Goal: Check status: Check status

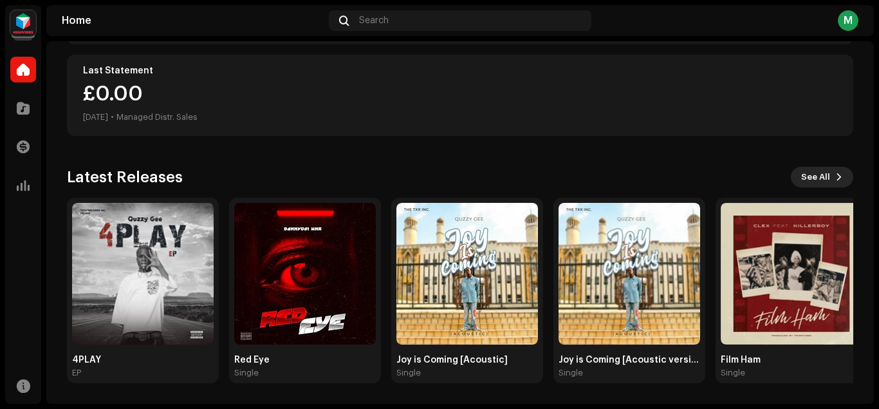
scroll to position [324, 0]
click at [824, 182] on span "See All" at bounding box center [815, 177] width 29 height 26
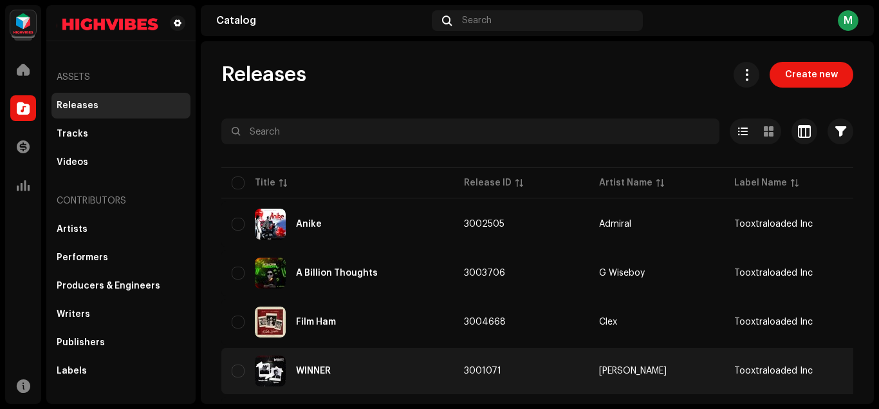
click at [326, 366] on div "WINNER" at bounding box center [313, 370] width 35 height 9
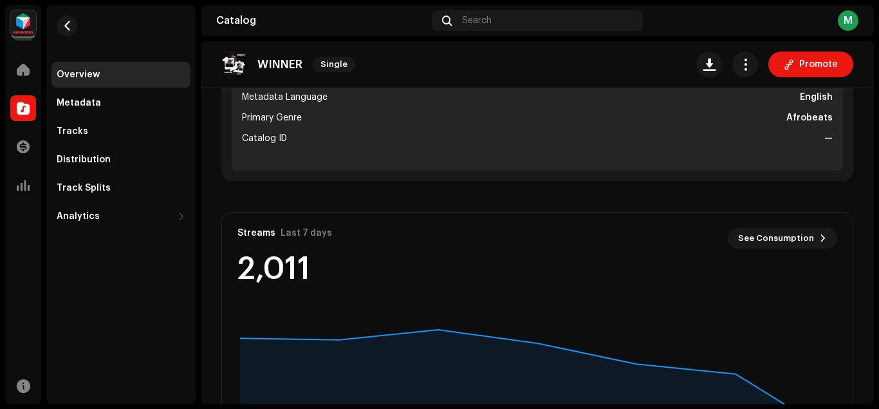
scroll to position [414, 0]
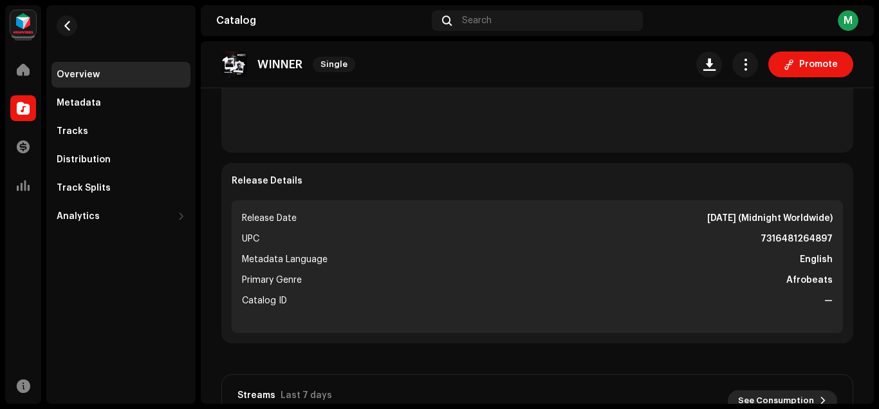
click at [774, 396] on span "See Consumption" at bounding box center [776, 400] width 76 height 26
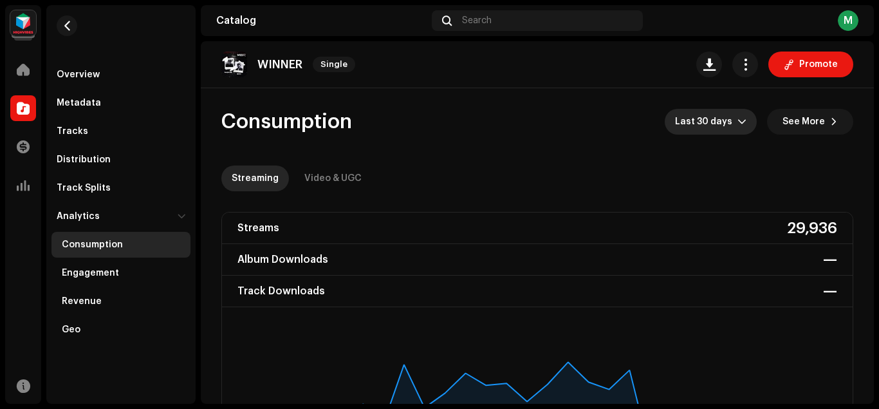
click at [716, 122] on span "Last 30 days" at bounding box center [706, 122] width 62 height 26
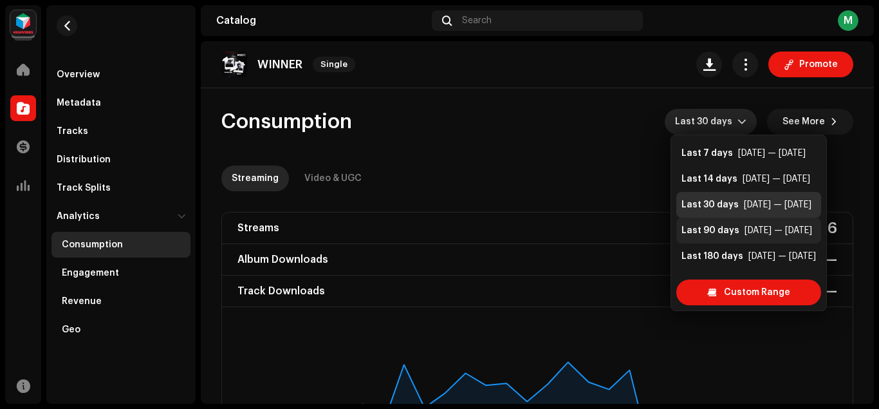
click at [753, 232] on div "[DATE] — [DATE]" at bounding box center [779, 230] width 68 height 13
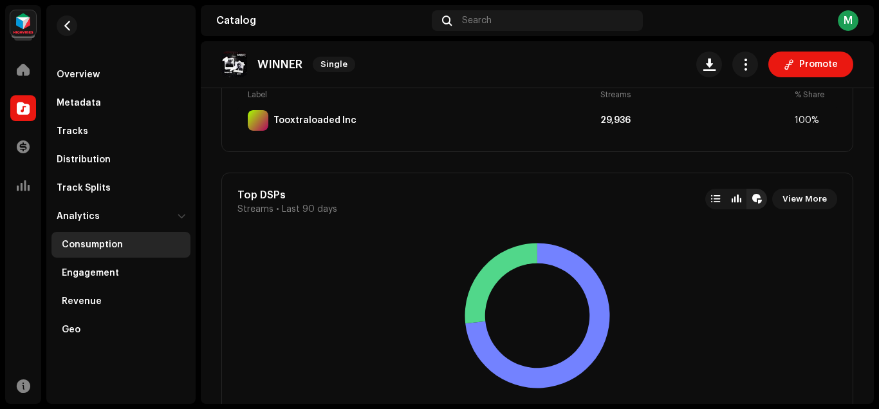
scroll to position [839, 0]
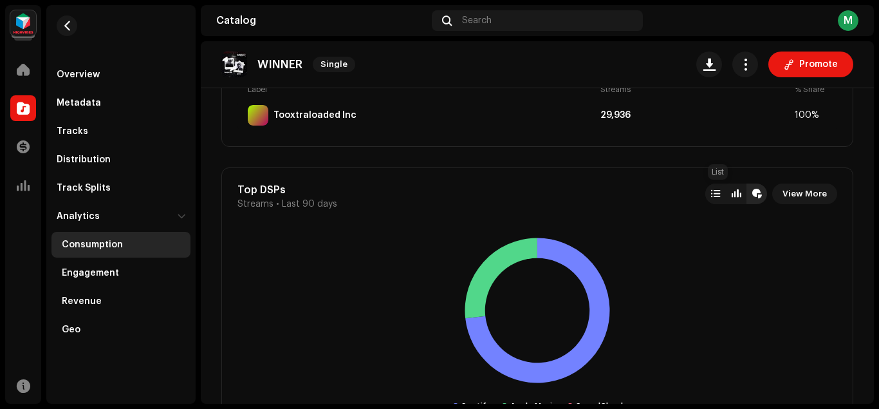
click at [719, 195] on div at bounding box center [715, 194] width 9 height 10
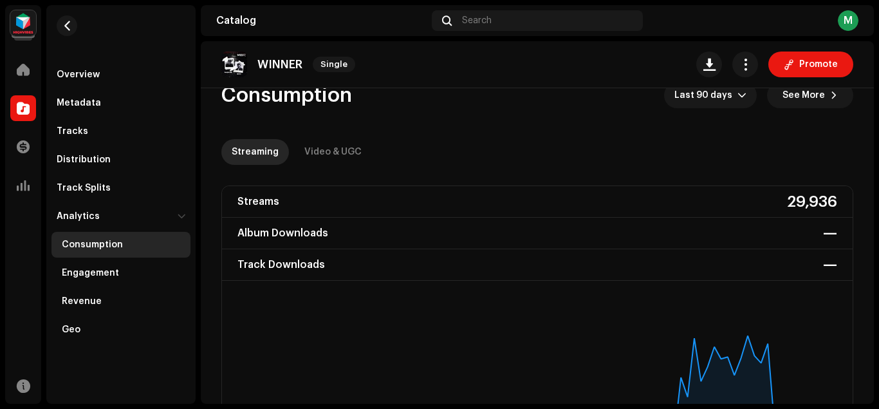
scroll to position [68, 0]
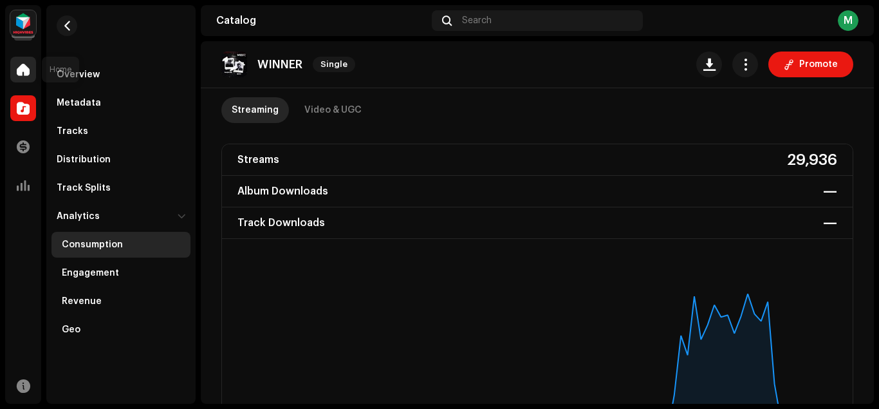
click at [23, 69] on span at bounding box center [23, 69] width 13 height 10
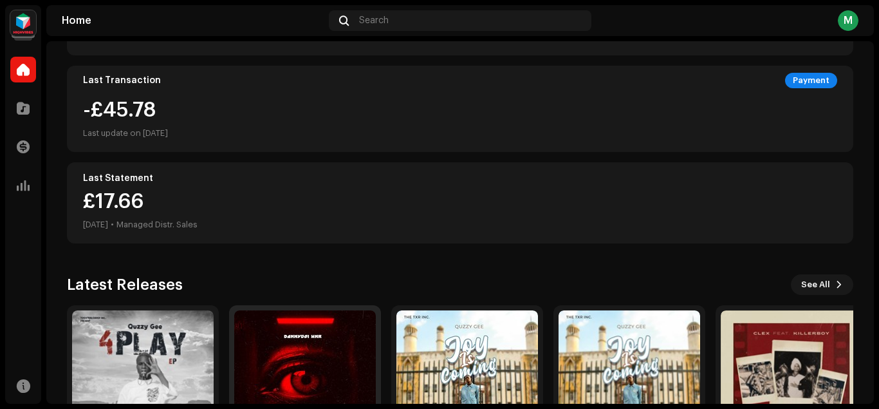
scroll to position [324, 0]
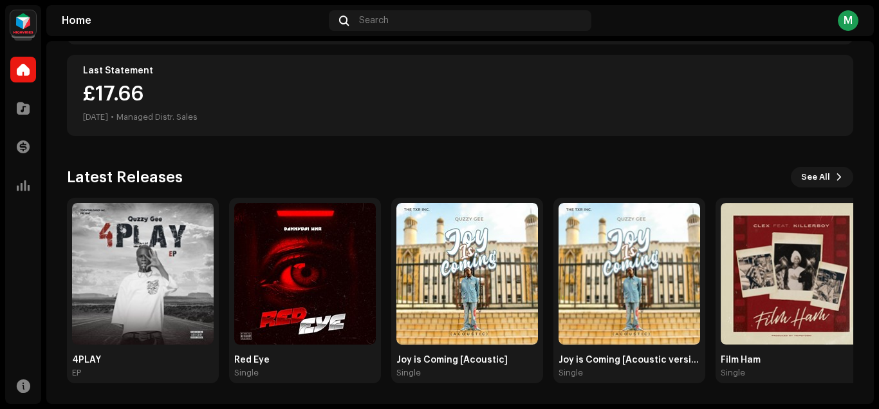
drag, startPoint x: 822, startPoint y: 172, endPoint x: 799, endPoint y: 2, distance: 171.4
click at [820, 172] on span "See All" at bounding box center [815, 177] width 29 height 26
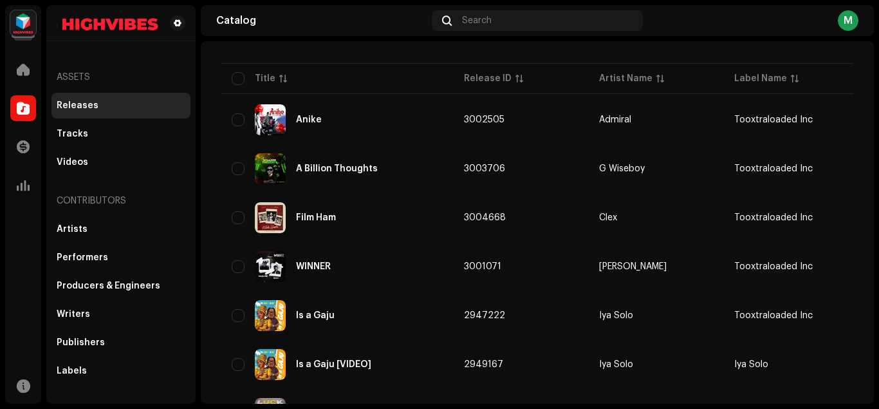
scroll to position [108, 0]
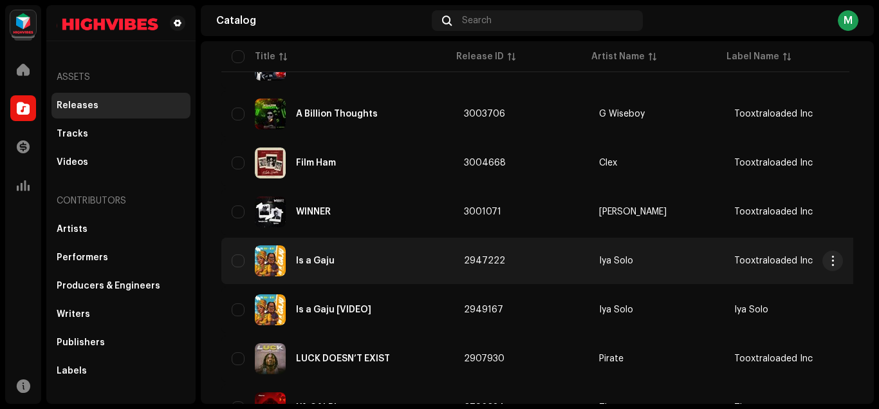
click at [304, 259] on div "Is a Gaju" at bounding box center [315, 260] width 39 height 9
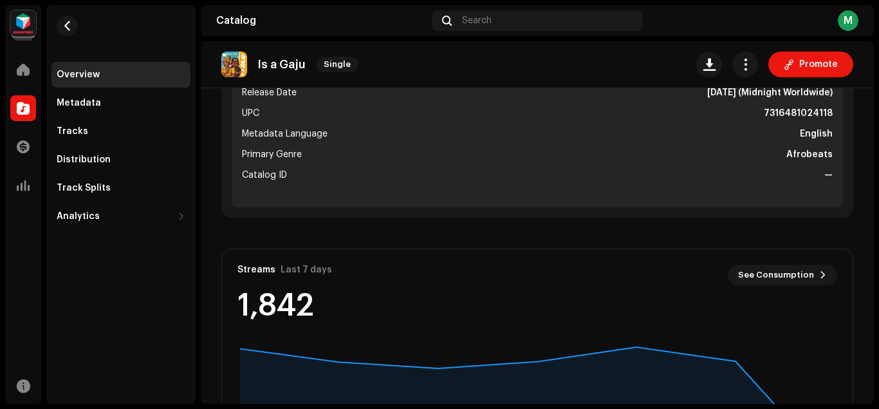
scroll to position [541, 0]
click at [777, 274] on span "See Consumption" at bounding box center [776, 274] width 76 height 26
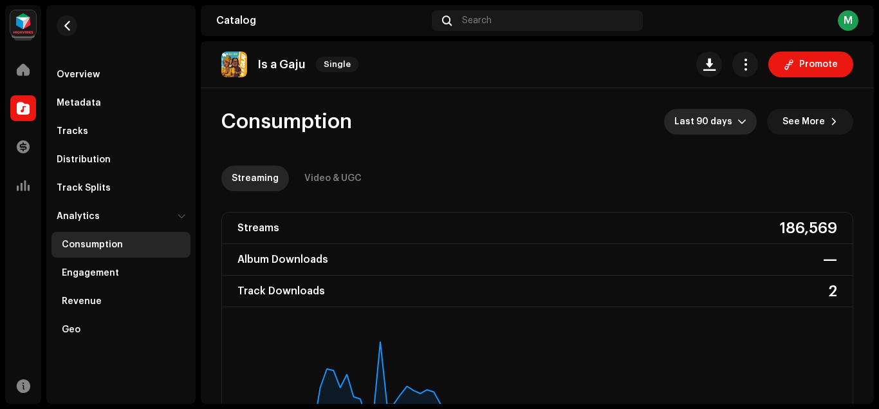
click at [730, 118] on span "Last 90 days" at bounding box center [705, 122] width 63 height 26
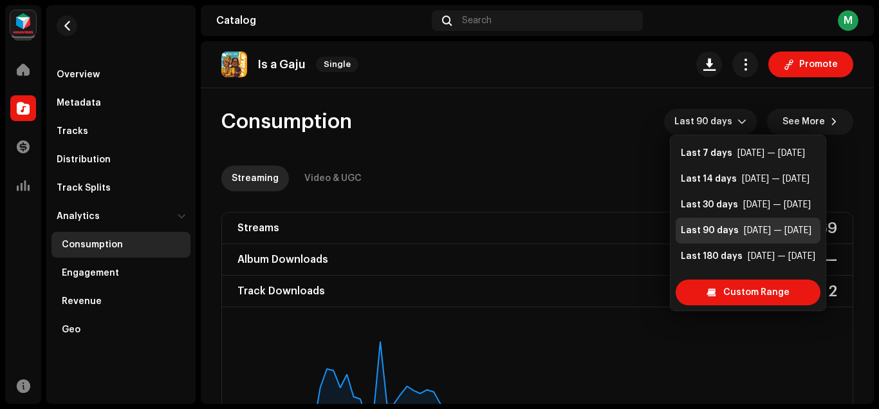
click at [550, 131] on div "Consumption Last 90 days See More" at bounding box center [537, 122] width 632 height 26
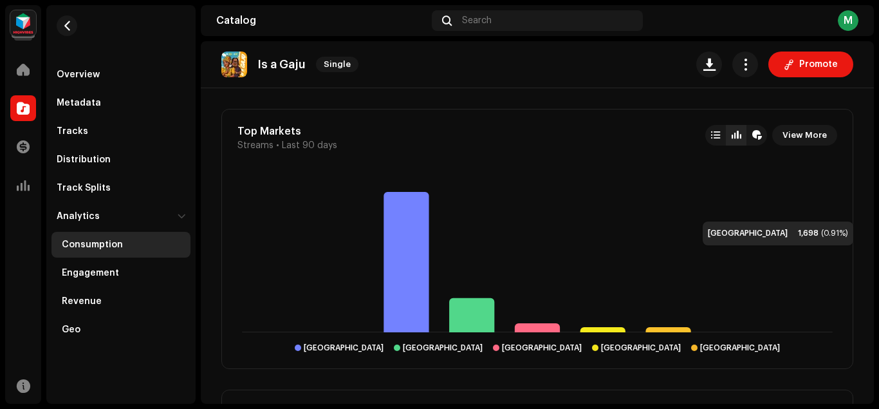
scroll to position [1174, 0]
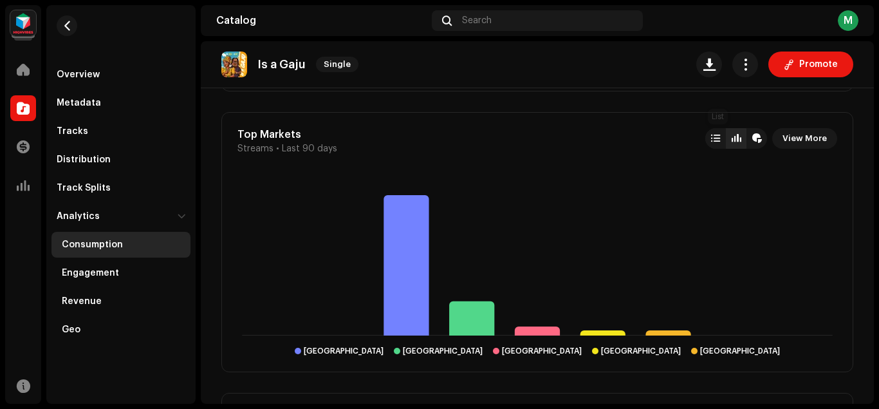
click at [712, 145] on div at bounding box center [715, 138] width 21 height 21
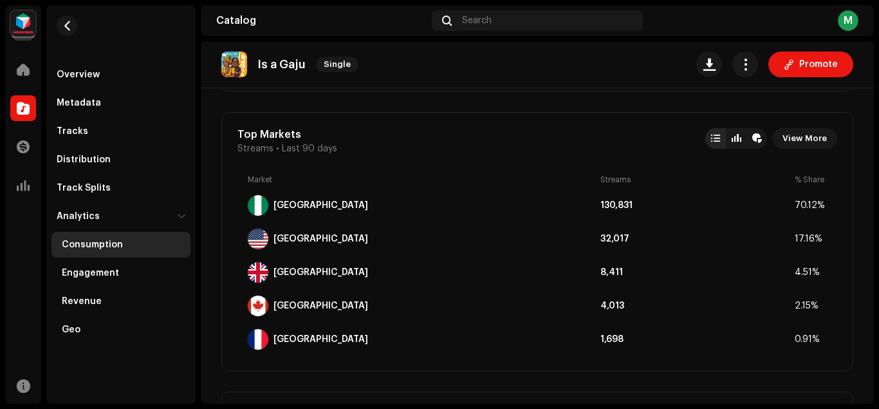
drag, startPoint x: 875, startPoint y: 203, endPoint x: 875, endPoint y: 265, distance: 61.8
click at [875, 265] on div "Mubaraq [PERSON_NAME] Home Catalog Transactions Analytics Resources Overview Me…" at bounding box center [439, 204] width 879 height 409
click at [858, 246] on div "Consumption Last 90 days See More Streaming Video & UGC Streams 186,569 Album D…" at bounding box center [537, 354] width 673 height 2880
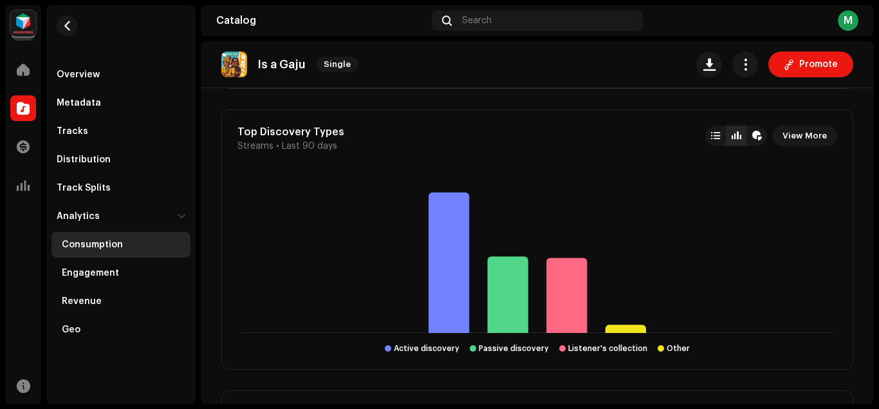
scroll to position [1386, 0]
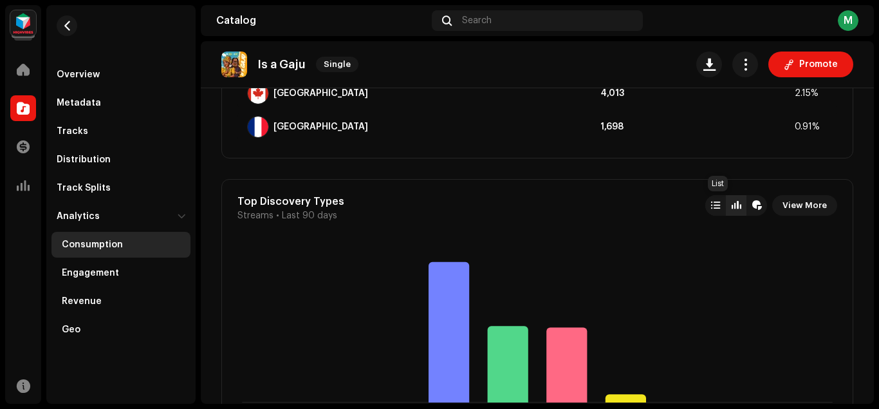
click at [718, 205] on div at bounding box center [715, 205] width 9 height 10
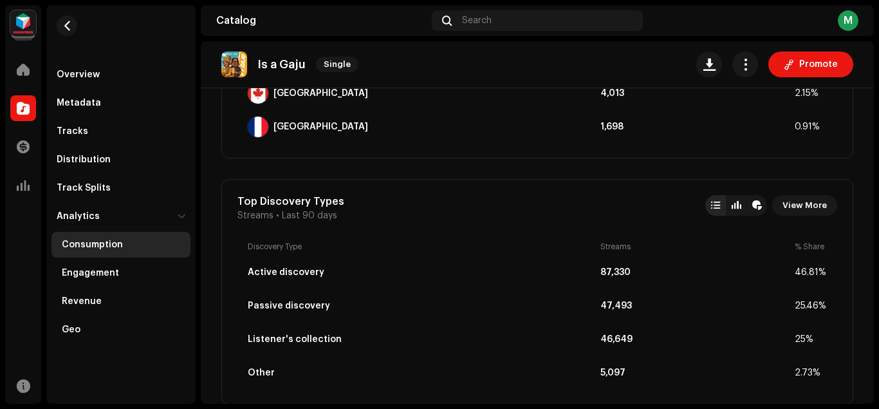
drag, startPoint x: 874, startPoint y: 227, endPoint x: 873, endPoint y: 247, distance: 20.6
click at [873, 247] on div "Mubaraq [PERSON_NAME] Home Catalog Transactions Analytics Resources Overview Me…" at bounding box center [439, 204] width 879 height 409
click at [851, 240] on div "Top Discovery Types Streams • Last 90 days View More Discovery Type Streams % S…" at bounding box center [537, 291] width 632 height 225
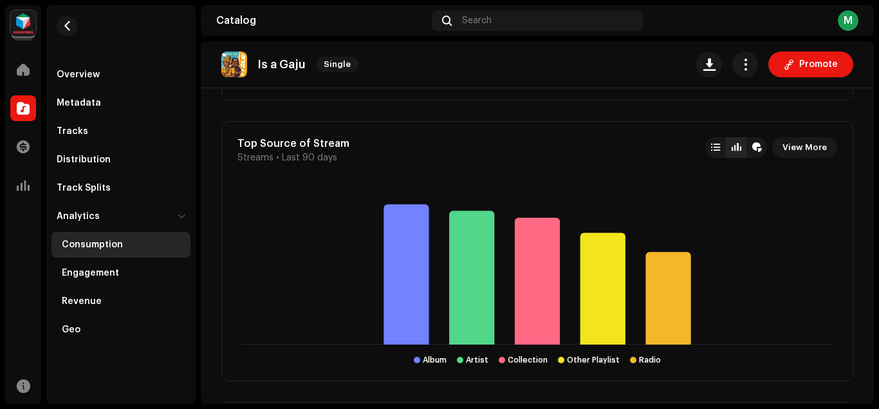
scroll to position [1685, 0]
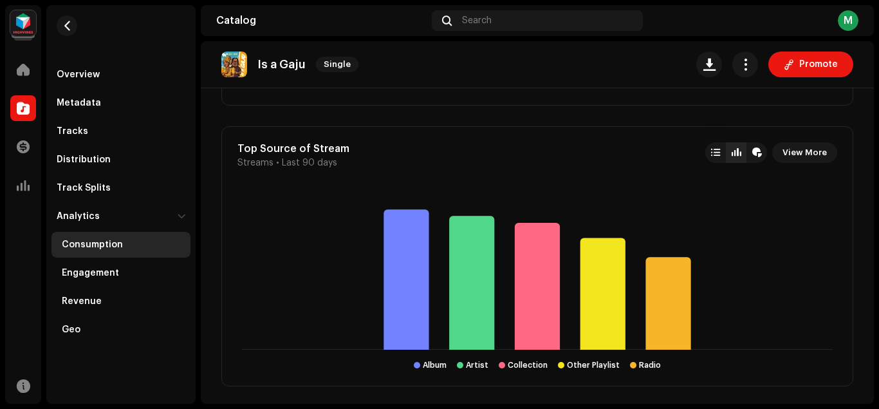
click at [719, 157] on div at bounding box center [715, 152] width 9 height 10
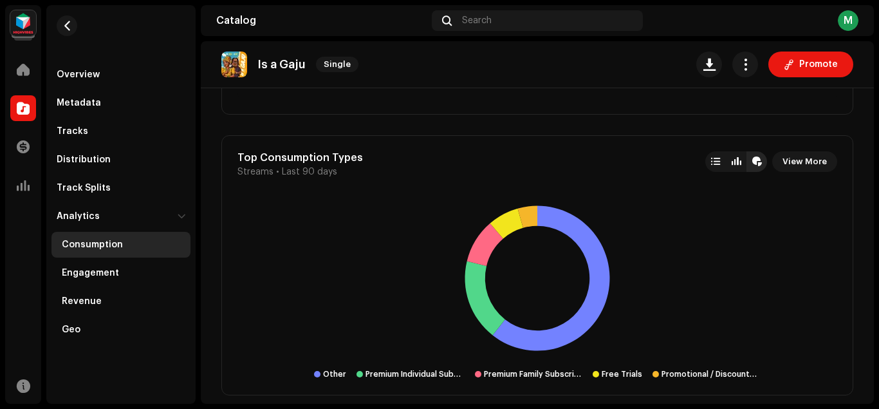
scroll to position [1992, 0]
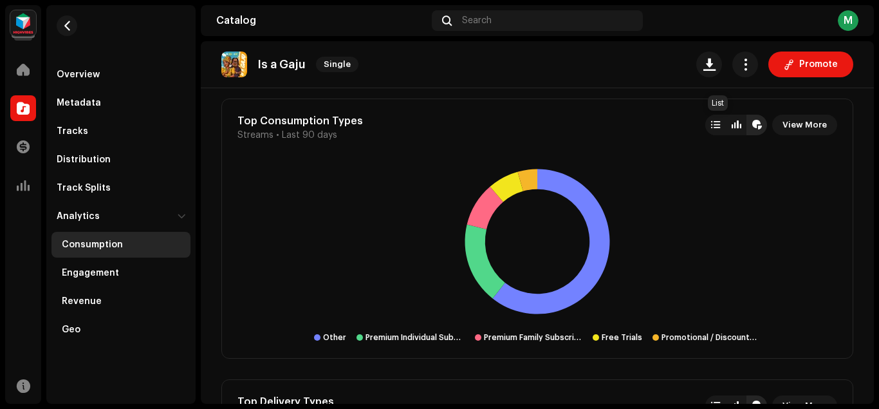
click at [718, 125] on div at bounding box center [715, 125] width 9 height 10
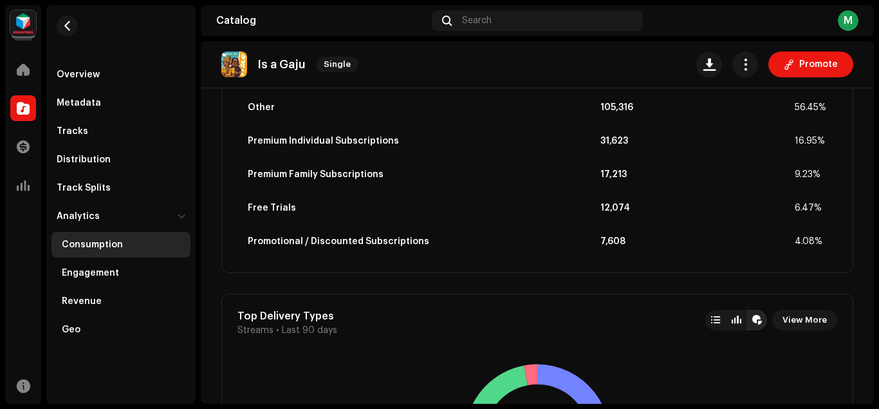
scroll to position [2241, 0]
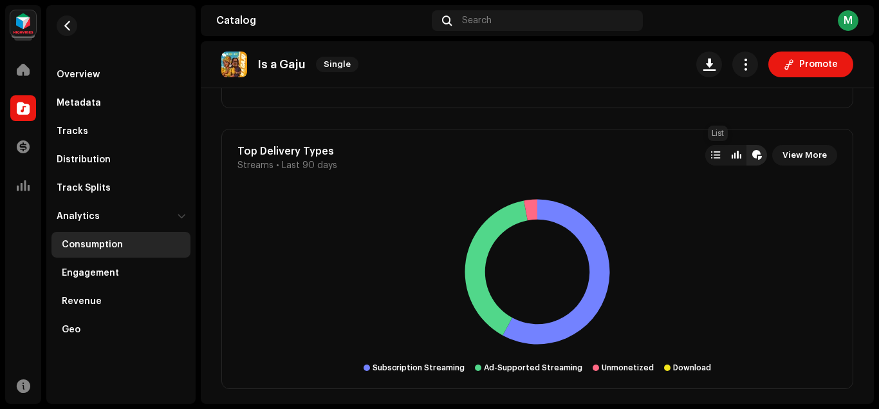
click at [720, 153] on div at bounding box center [715, 155] width 9 height 10
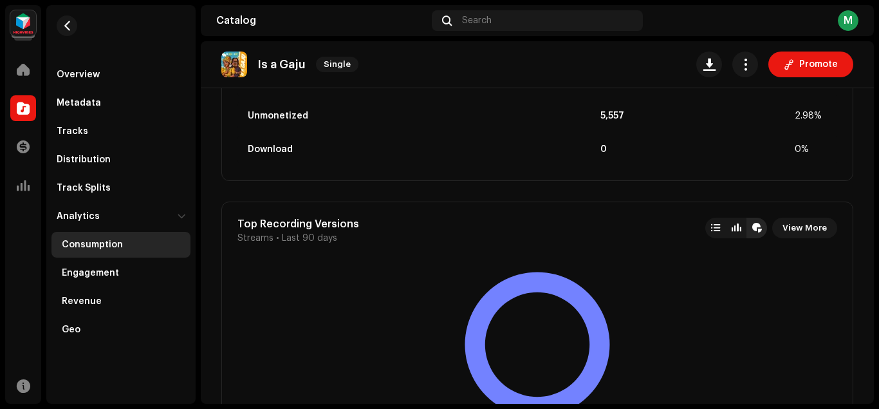
scroll to position [2492, 0]
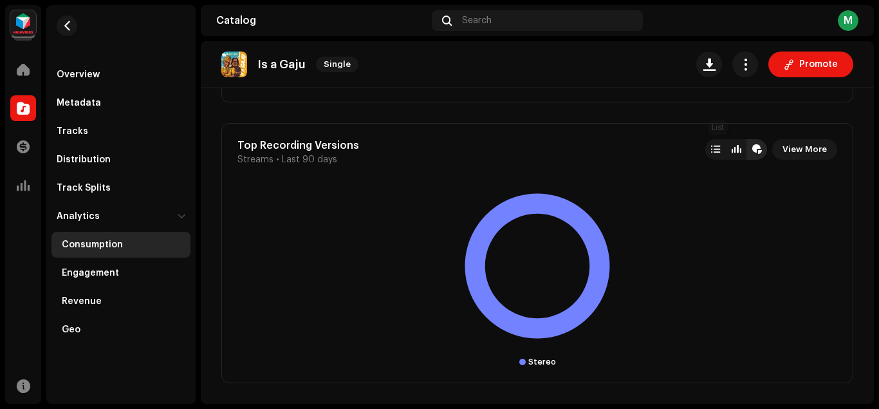
click at [714, 149] on div at bounding box center [715, 149] width 9 height 10
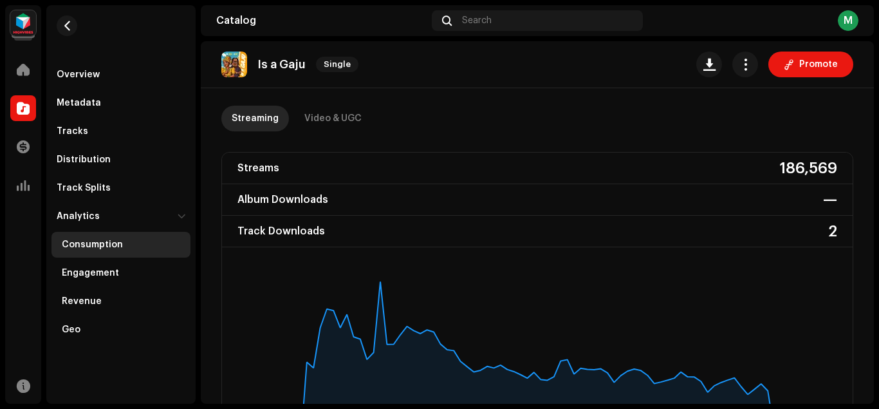
scroll to position [0, 0]
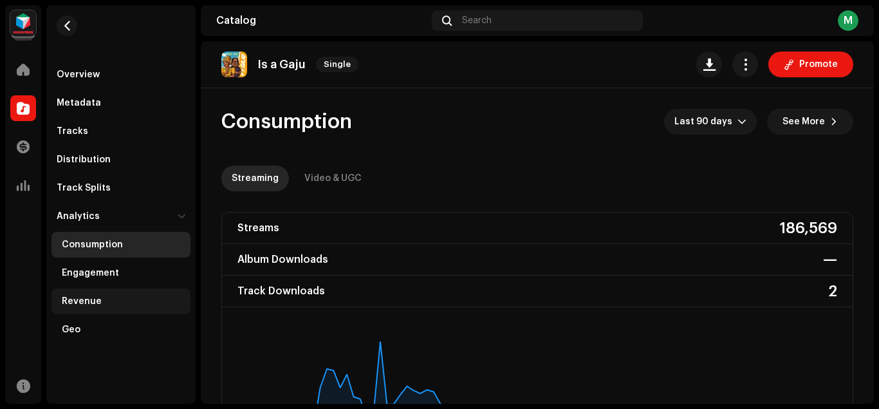
click at [106, 290] on div "Revenue" at bounding box center [120, 301] width 139 height 26
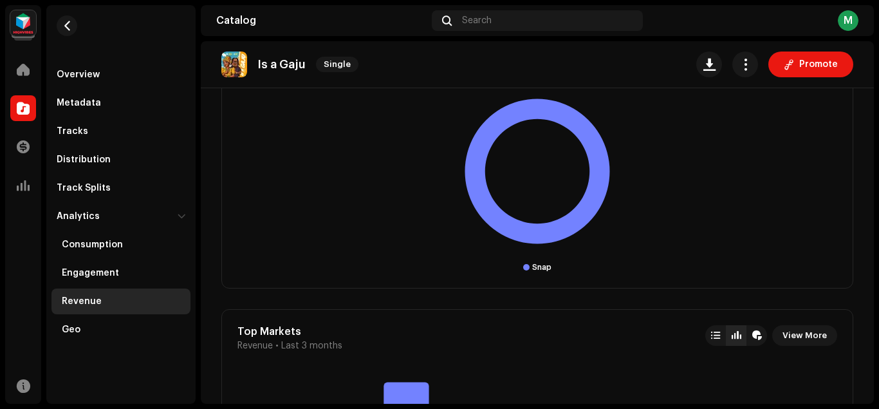
scroll to position [865, 0]
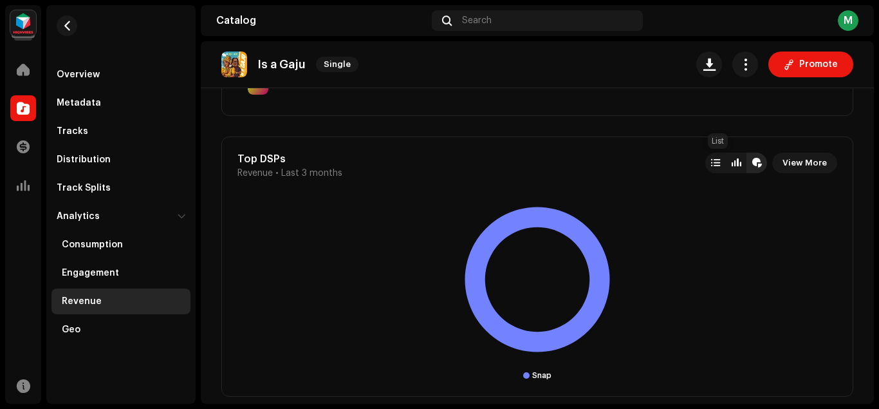
click at [719, 154] on div at bounding box center [715, 163] width 21 height 21
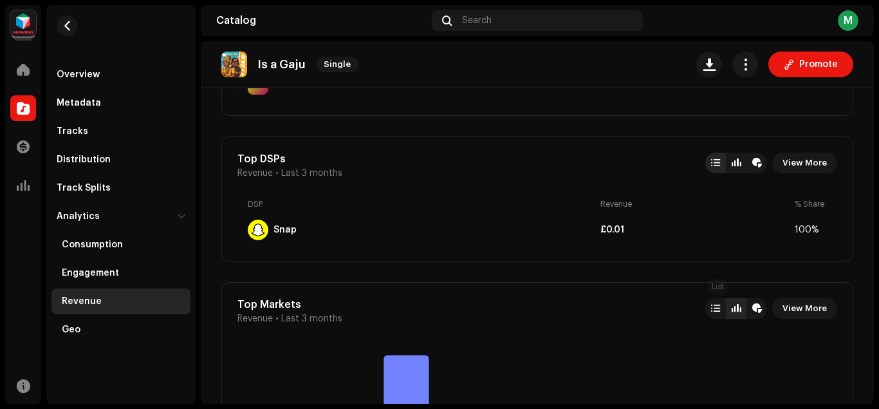
click at [716, 306] on div at bounding box center [715, 308] width 9 height 10
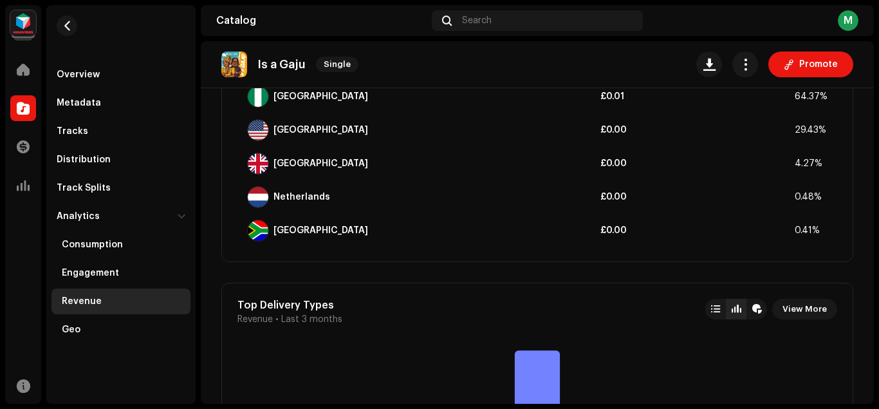
scroll to position [1189, 0]
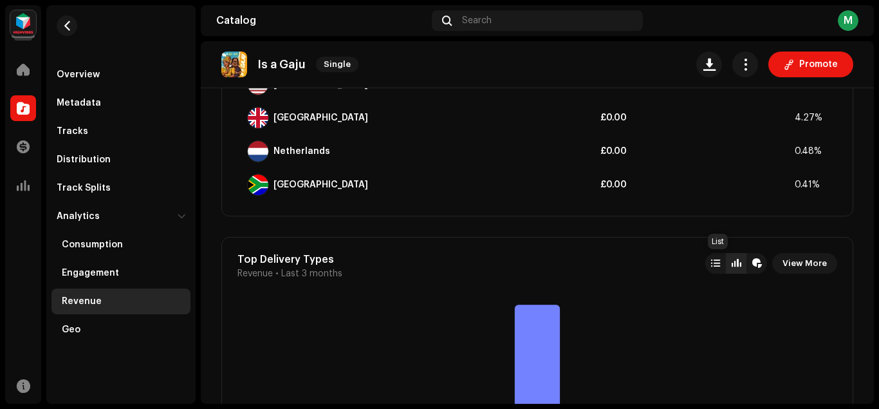
drag, startPoint x: 714, startPoint y: 264, endPoint x: 721, endPoint y: 261, distance: 6.9
click at [714, 263] on div at bounding box center [715, 263] width 9 height 10
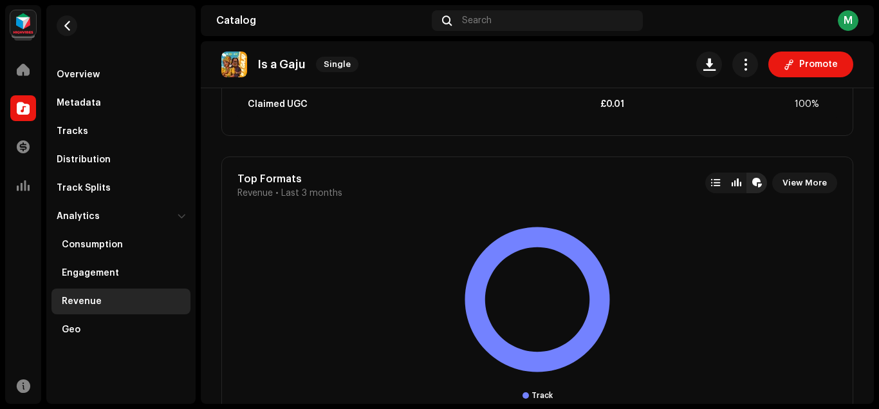
scroll to position [1449, 0]
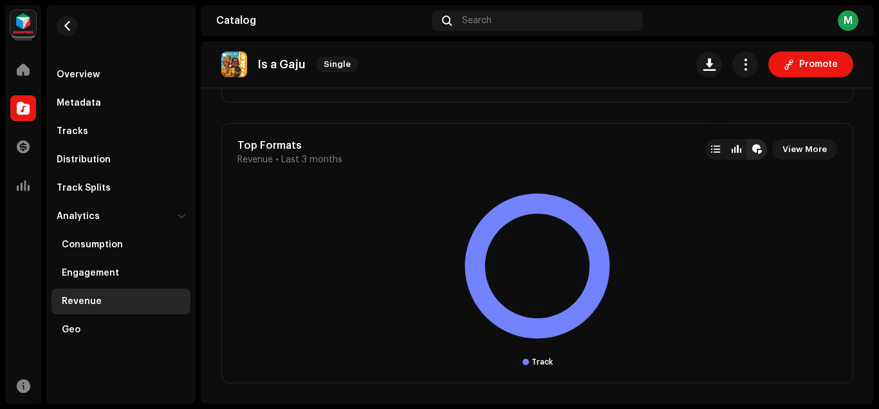
click at [715, 153] on div at bounding box center [715, 149] width 9 height 10
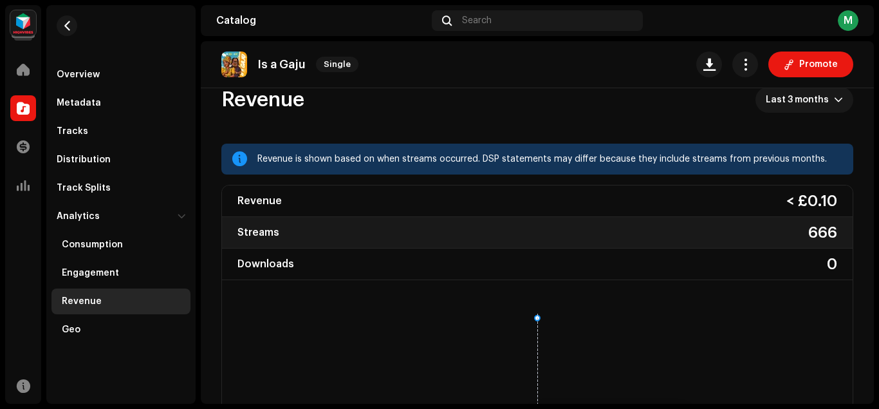
scroll to position [0, 0]
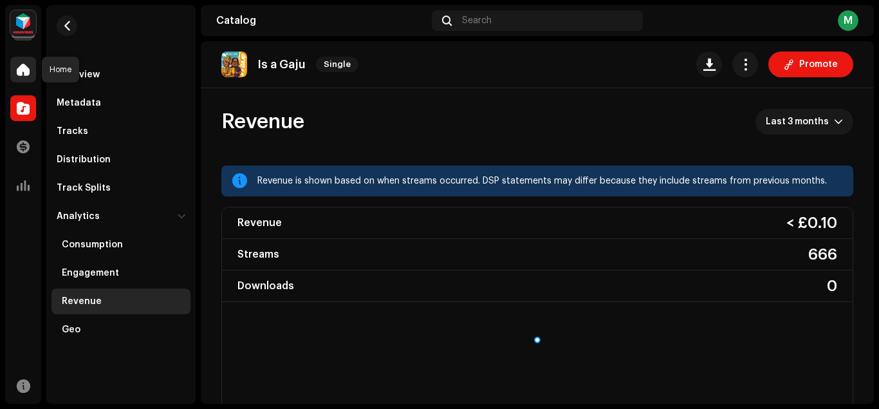
click at [20, 68] on span at bounding box center [23, 69] width 13 height 10
